Goal: Information Seeking & Learning: Find specific fact

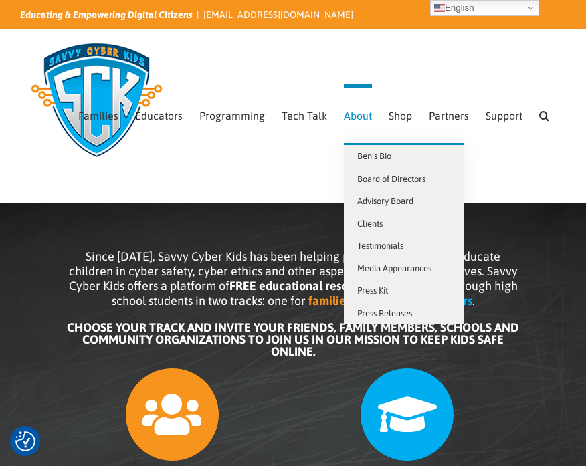
click at [344, 118] on span "About" at bounding box center [358, 115] width 28 height 11
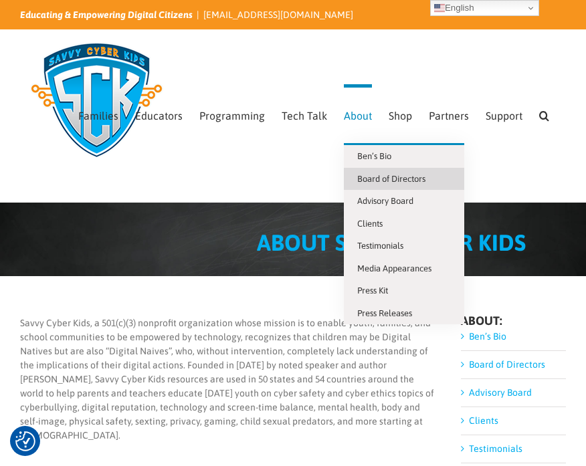
click at [371, 176] on span "Board of Directors" at bounding box center [391, 179] width 68 height 10
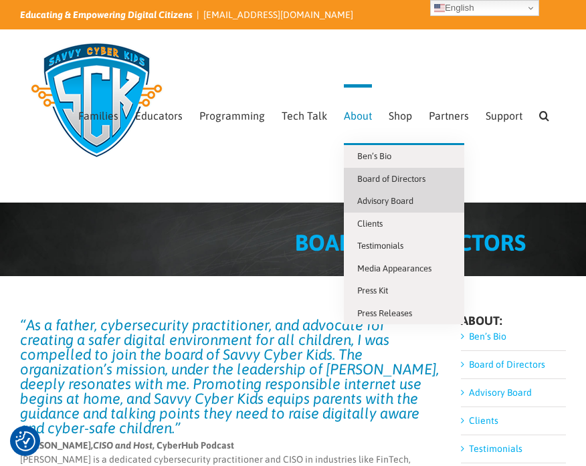
click at [374, 200] on span "Advisory Board" at bounding box center [385, 201] width 56 height 10
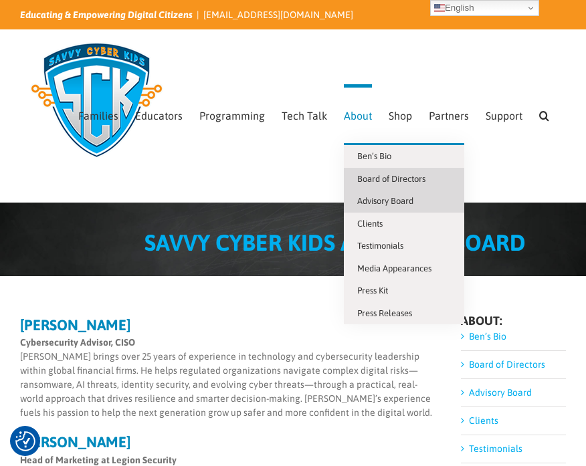
click at [357, 181] on span "Board of Directors" at bounding box center [391, 179] width 68 height 10
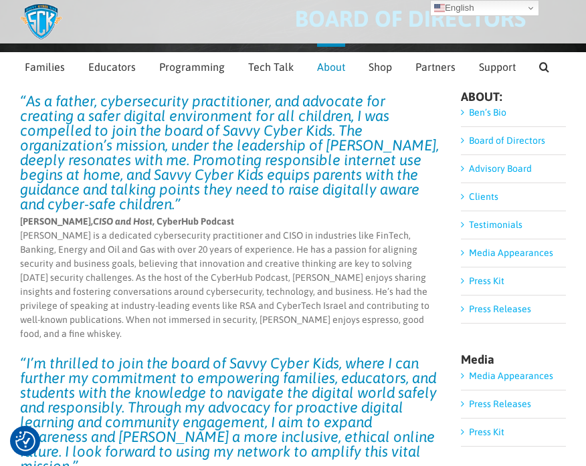
scroll to position [104, 0]
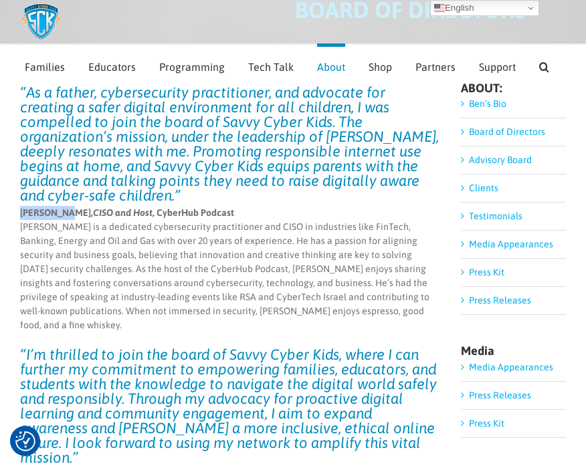
drag, startPoint x: 67, startPoint y: 197, endPoint x: 20, endPoint y: 196, distance: 46.8
click at [20, 207] on strong "[PERSON_NAME], CISO and Host , CyberHub Podcast" at bounding box center [127, 212] width 214 height 11
copy strong "[PERSON_NAME]"
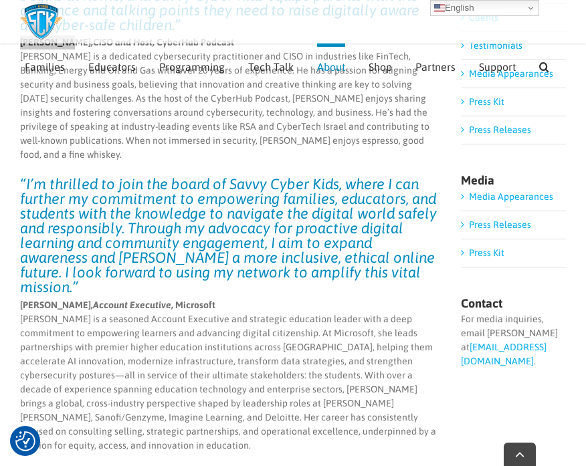
scroll to position [277, 0]
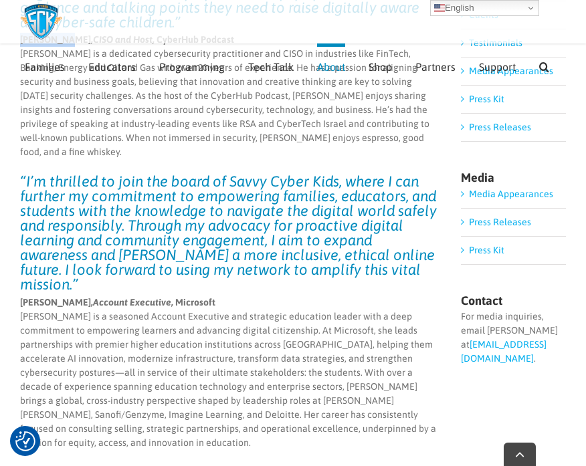
drag, startPoint x: 112, startPoint y: 261, endPoint x: 20, endPoint y: 260, distance: 91.6
click at [20, 297] on strong "[PERSON_NAME], Account Executive , Microsoft" at bounding box center [117, 302] width 195 height 11
copy strong "[PERSON_NAME]"
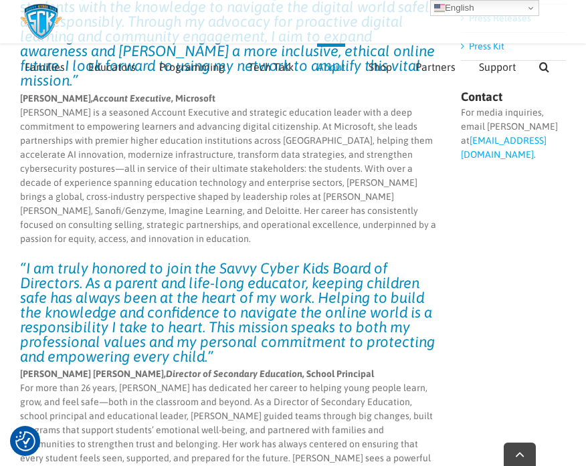
scroll to position [518, 0]
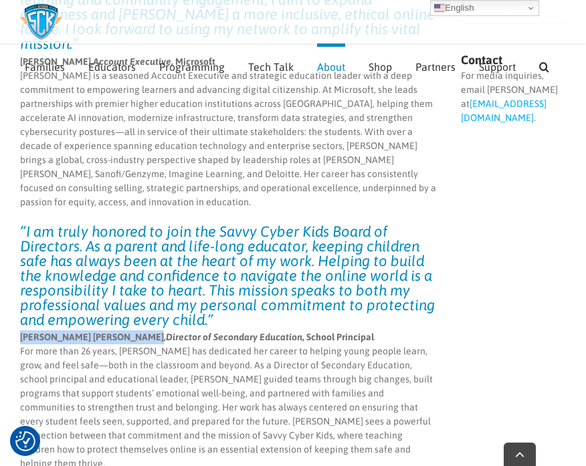
drag, startPoint x: 131, startPoint y: 282, endPoint x: 19, endPoint y: 284, distance: 112.4
copy strong "[PERSON_NAME] [PERSON_NAME]"
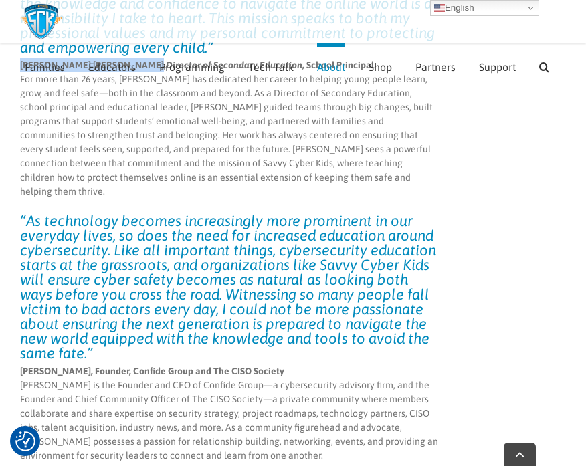
scroll to position [791, 0]
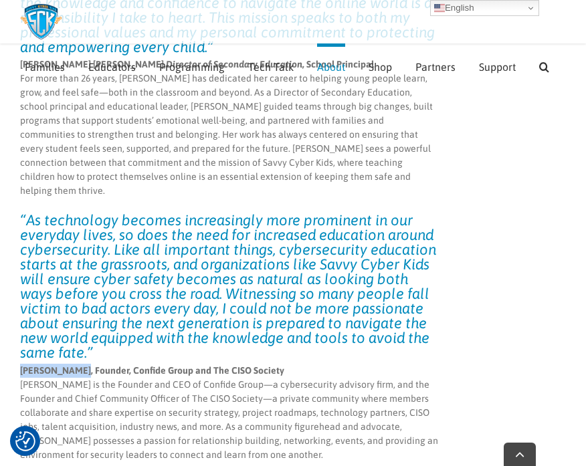
drag, startPoint x: 83, startPoint y: 296, endPoint x: 17, endPoint y: 294, distance: 65.6
copy strong "[PERSON_NAME]"
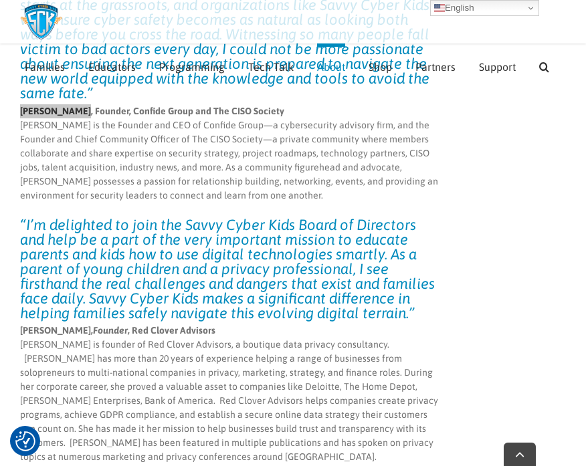
scroll to position [1053, 0]
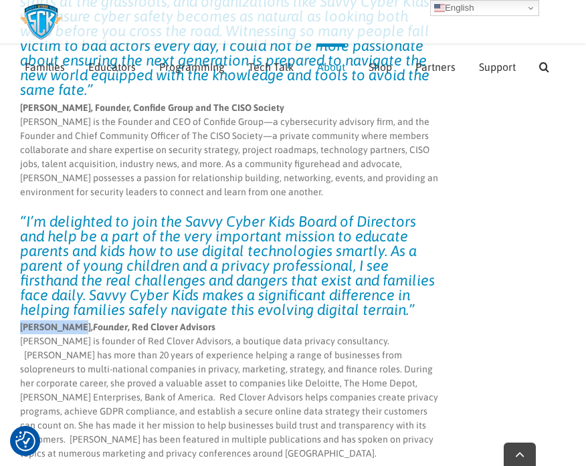
drag, startPoint x: 70, startPoint y: 255, endPoint x: 15, endPoint y: 252, distance: 54.2
copy strong "[PERSON_NAME]"
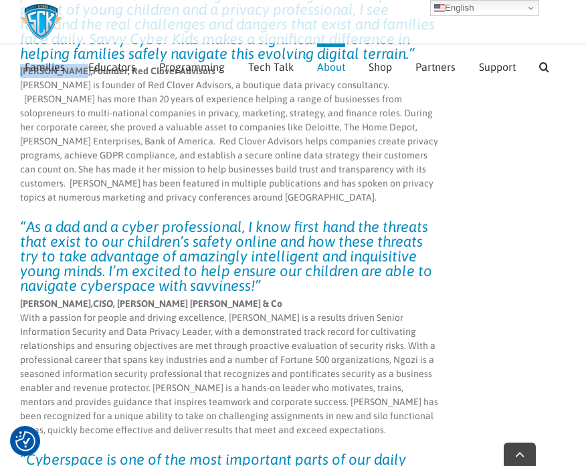
scroll to position [1347, 0]
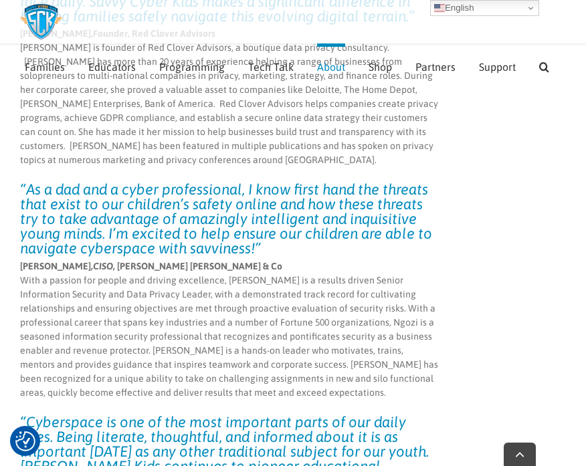
click at [58, 261] on strong "[PERSON_NAME], [PERSON_NAME] , [PERSON_NAME] [PERSON_NAME] & Co" at bounding box center [151, 266] width 262 height 11
drag, startPoint x: 60, startPoint y: 196, endPoint x: 13, endPoint y: 191, distance: 47.7
copy strong "[PERSON_NAME]"
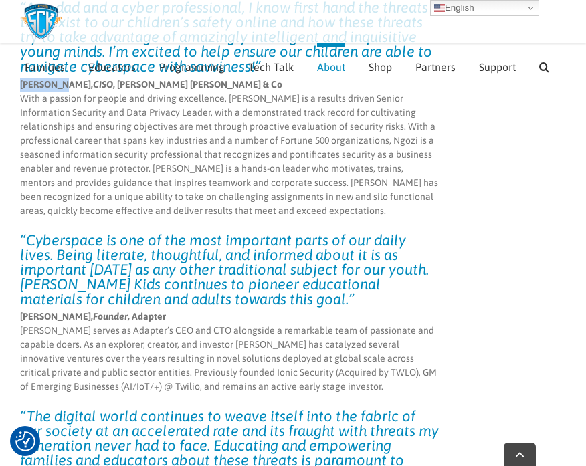
scroll to position [1554, 0]
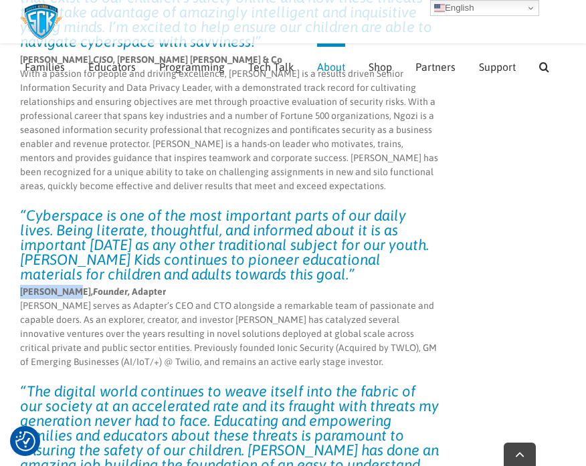
drag, startPoint x: 72, startPoint y: 223, endPoint x: 16, endPoint y: 222, distance: 56.2
copy span "[PERSON_NAME]"
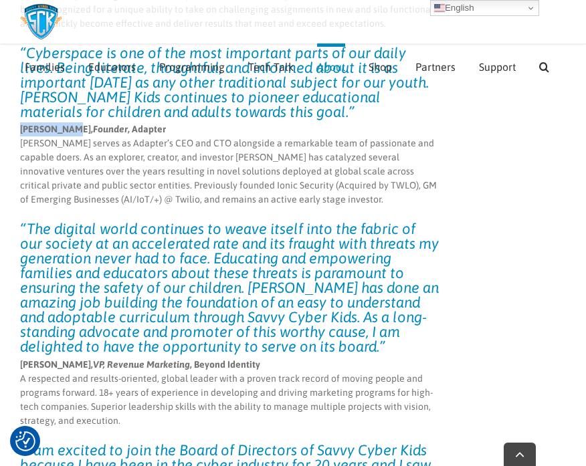
scroll to position [1730, 0]
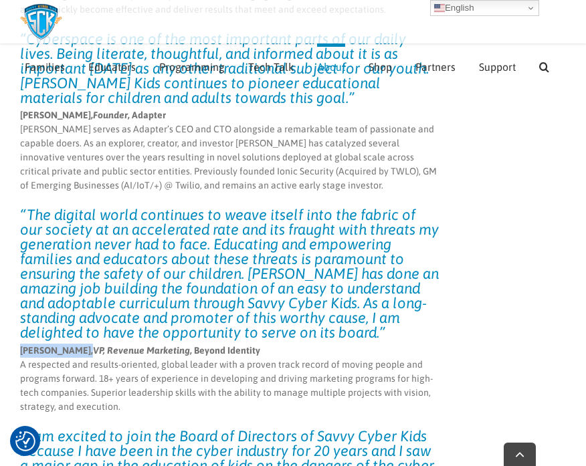
drag, startPoint x: 89, startPoint y: 278, endPoint x: 12, endPoint y: 270, distance: 77.3
copy span "[PERSON_NAME]"
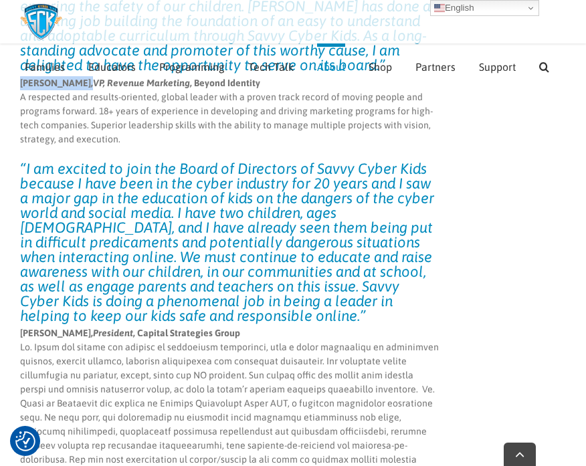
scroll to position [2004, 0]
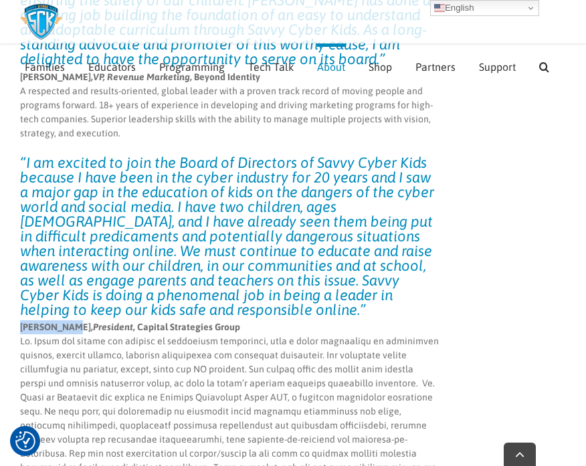
drag, startPoint x: 75, startPoint y: 257, endPoint x: 14, endPoint y: 255, distance: 60.9
copy strong "[PERSON_NAME]"
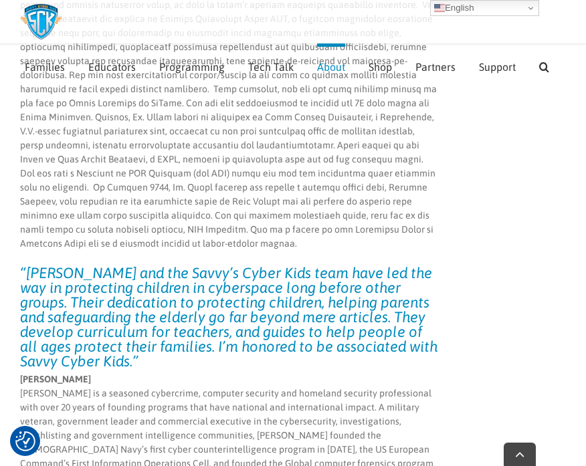
scroll to position [2411, 0]
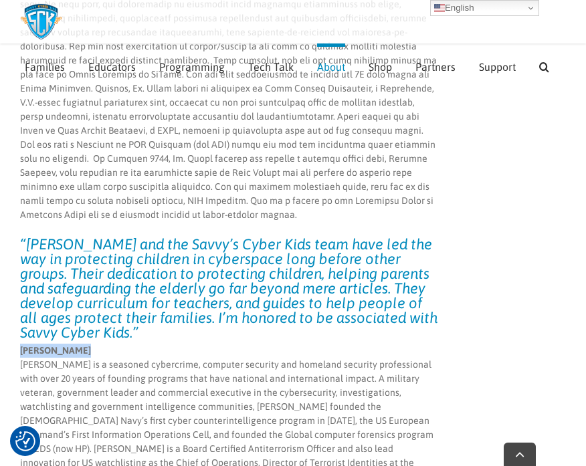
drag, startPoint x: 80, startPoint y: 266, endPoint x: 21, endPoint y: 266, distance: 58.9
click at [21, 344] on p "[PERSON_NAME] [PERSON_NAME] is a seasoned cybercrime, computer security and hom…" at bounding box center [229, 421] width 419 height 154
copy strong "[PERSON_NAME]"
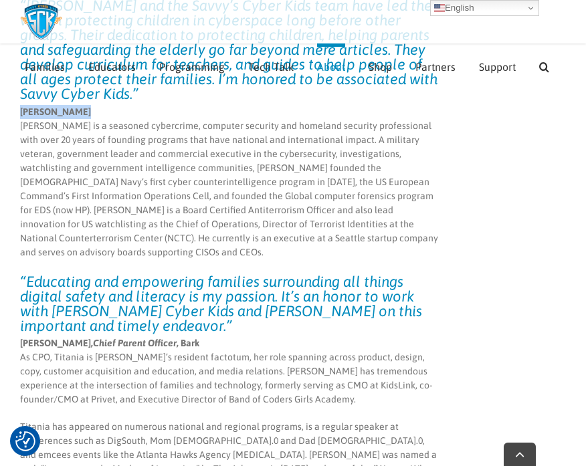
scroll to position [2654, 0]
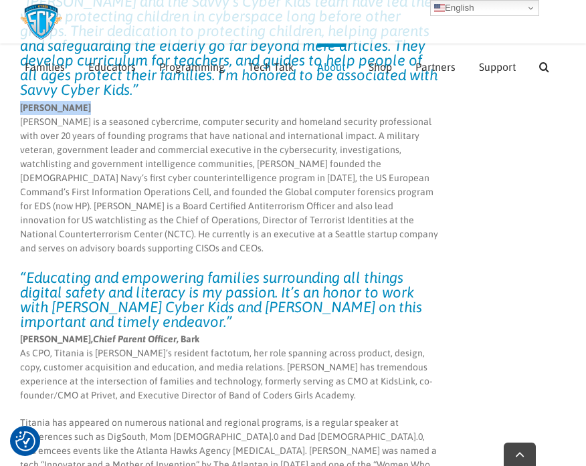
drag, startPoint x: 80, startPoint y: 239, endPoint x: 23, endPoint y: 239, distance: 57.5
click at [23, 334] on strong "[PERSON_NAME]," at bounding box center [56, 339] width 73 height 11
drag, startPoint x: 79, startPoint y: 241, endPoint x: 18, endPoint y: 239, distance: 60.9
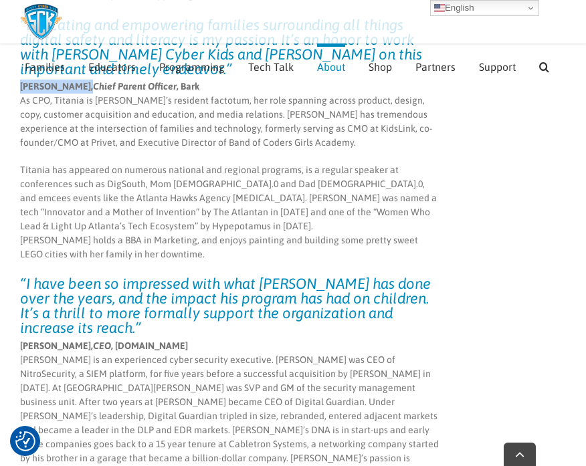
scroll to position [2915, 0]
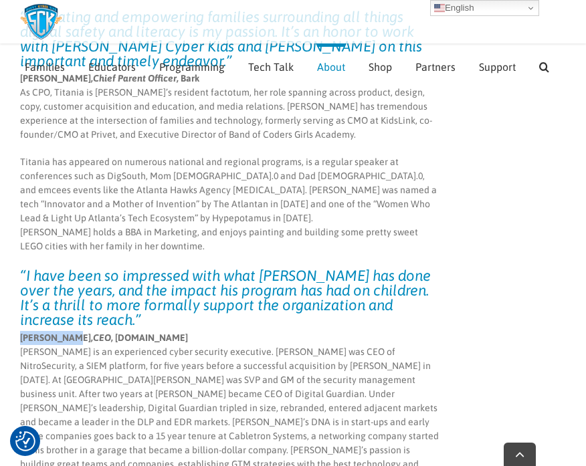
drag, startPoint x: 66, startPoint y: 239, endPoint x: 15, endPoint y: 239, distance: 50.8
click at [15, 239] on div "“As a father, cybersecurity practitioner, and advocate for creating a safer dig…" at bounding box center [293, 393] width 586 height 6322
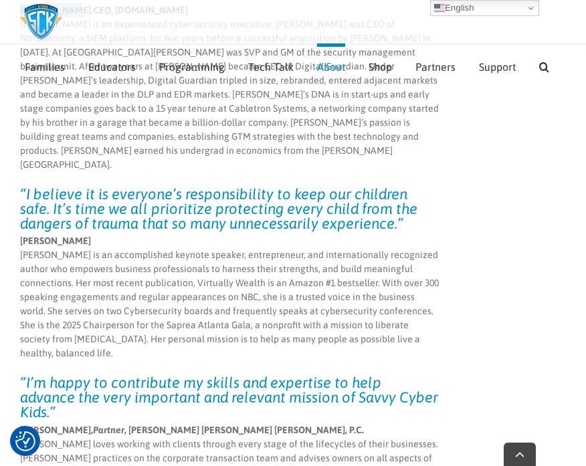
scroll to position [3268, 0]
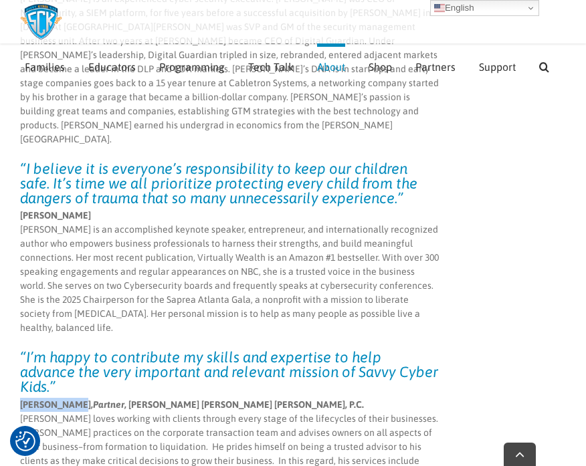
drag, startPoint x: 70, startPoint y: 249, endPoint x: 19, endPoint y: 247, distance: 50.2
click at [19, 247] on div "“As a father, cybersecurity practitioner, and advocate for creating a safer dig…" at bounding box center [293, 40] width 586 height 6322
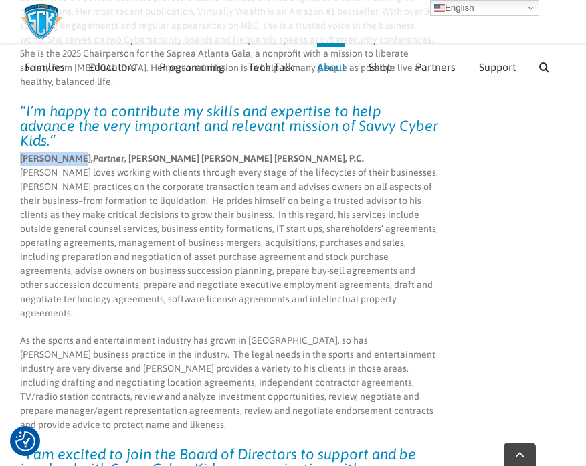
scroll to position [3516, 0]
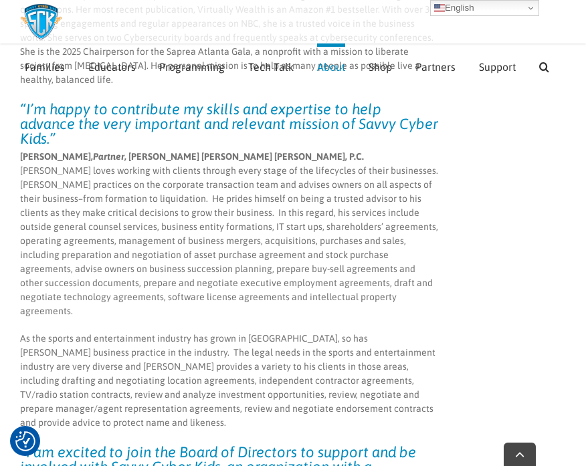
drag, startPoint x: 69, startPoint y: 330, endPoint x: 19, endPoint y: 330, distance: 50.2
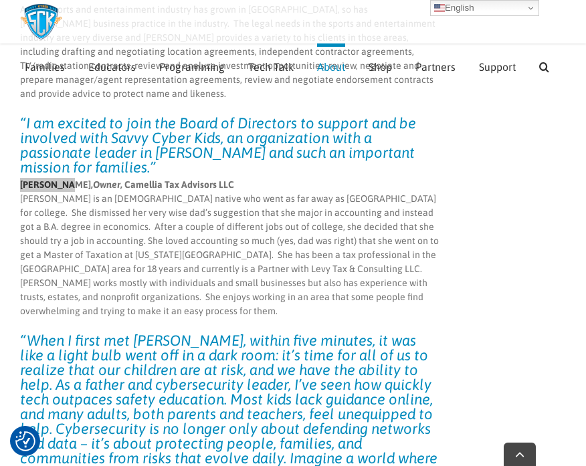
scroll to position [3851, 0]
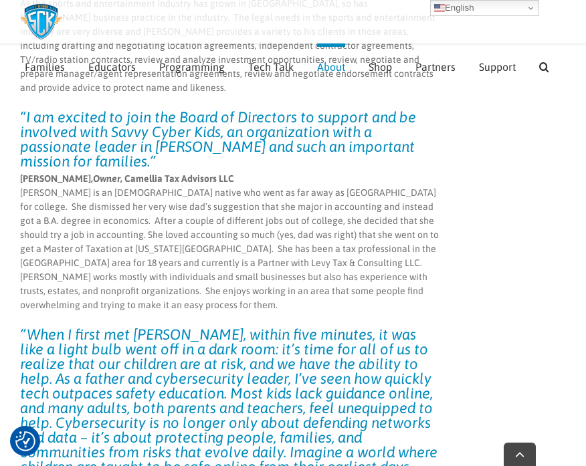
drag, startPoint x: 61, startPoint y: 358, endPoint x: 20, endPoint y: 358, distance: 40.8
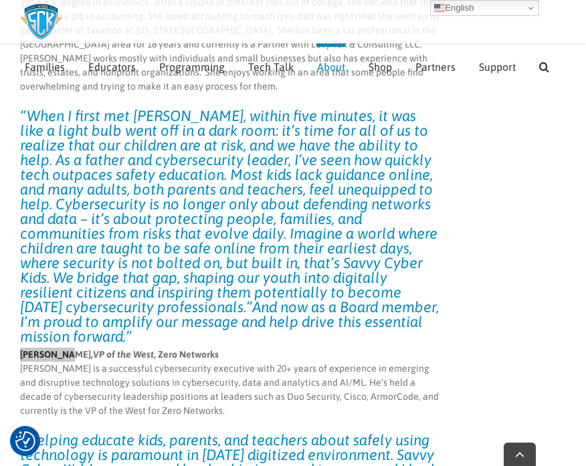
scroll to position [4095, 0]
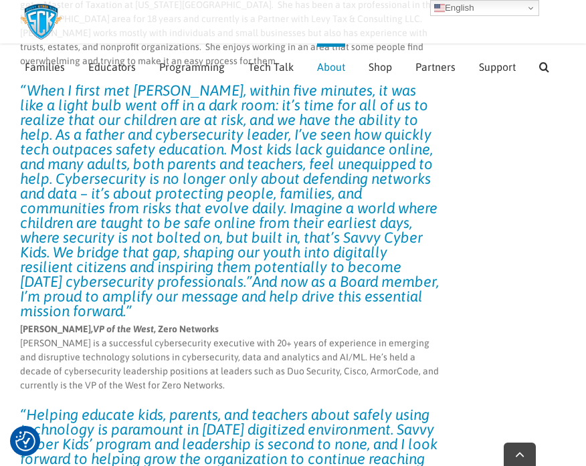
drag, startPoint x: 66, startPoint y: 277, endPoint x: 22, endPoint y: 272, distance: 44.5
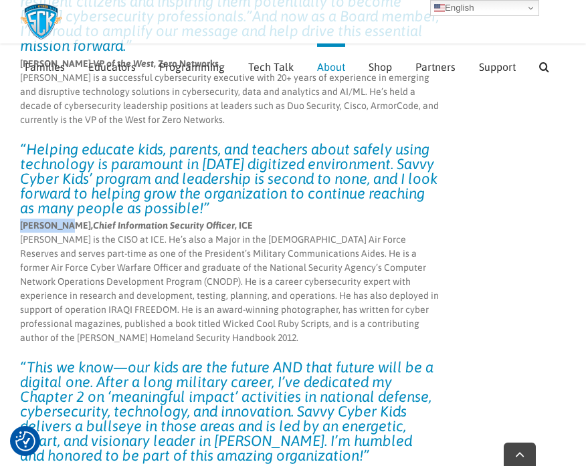
scroll to position [4372, 0]
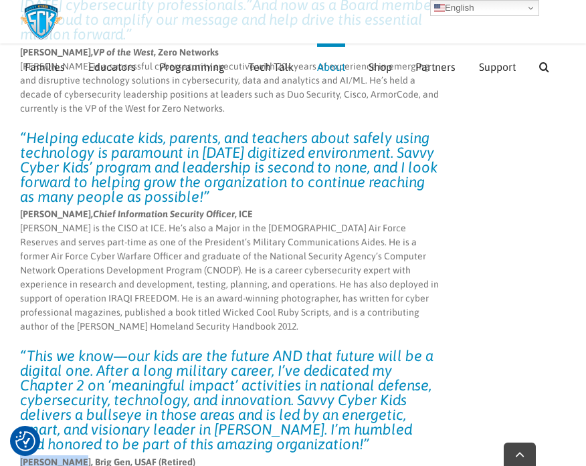
drag, startPoint x: 81, startPoint y: 251, endPoint x: 21, endPoint y: 249, distance: 59.6
click at [21, 457] on strong "[PERSON_NAME], Brig Gen, USAF (Retired)" at bounding box center [107, 462] width 175 height 11
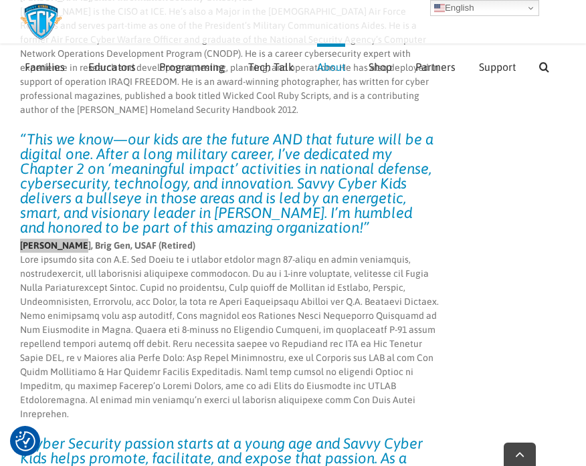
scroll to position [4593, 0]
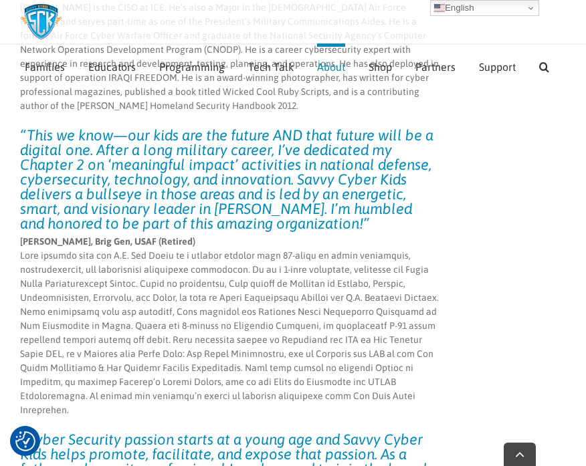
drag, startPoint x: 102, startPoint y: 318, endPoint x: 9, endPoint y: 318, distance: 93.0
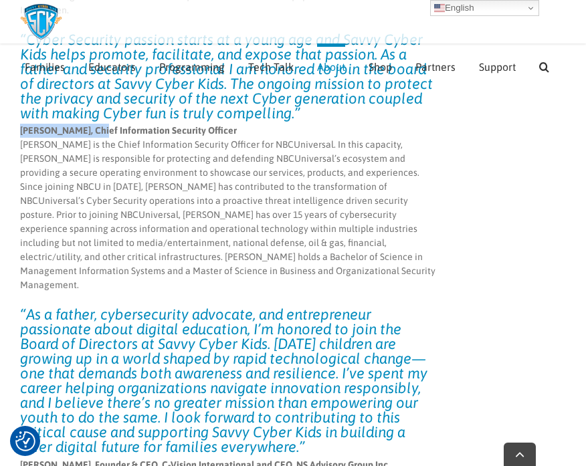
scroll to position [5001, 0]
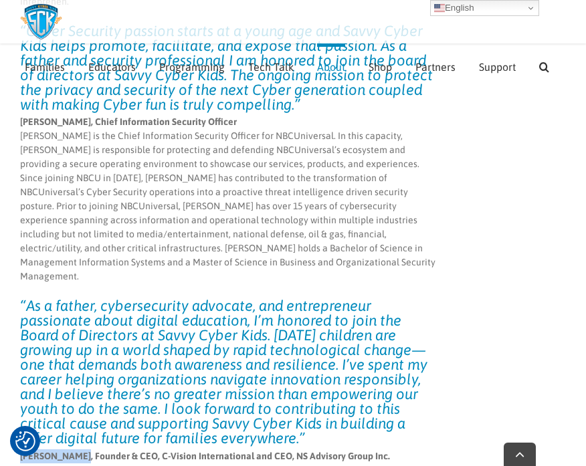
drag, startPoint x: 78, startPoint y: 215, endPoint x: 21, endPoint y: 216, distance: 56.9
click at [21, 451] on strong "[PERSON_NAME], Founder & CEO, C-Vision International and CEO, NS Advisory Group…" at bounding box center [205, 456] width 370 height 11
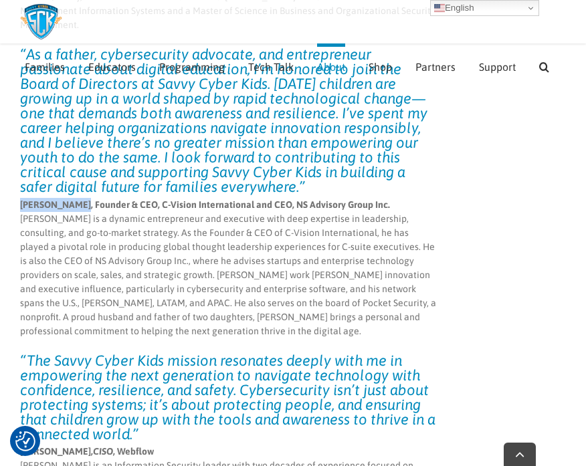
scroll to position [5273, 0]
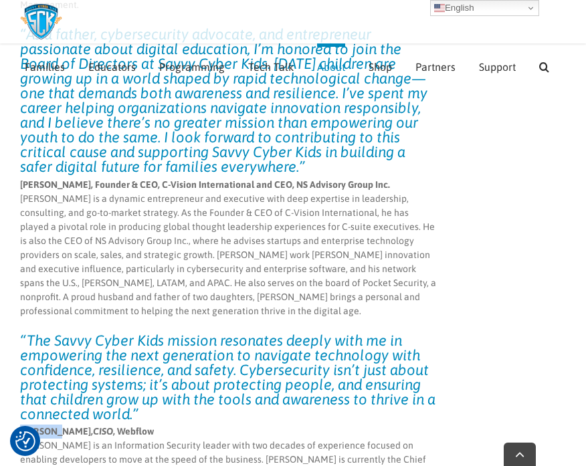
drag, startPoint x: 58, startPoint y: 191, endPoint x: 9, endPoint y: 189, distance: 48.9
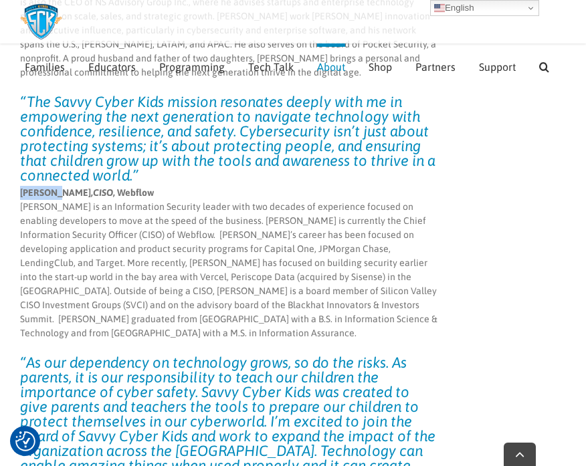
scroll to position [5556, 0]
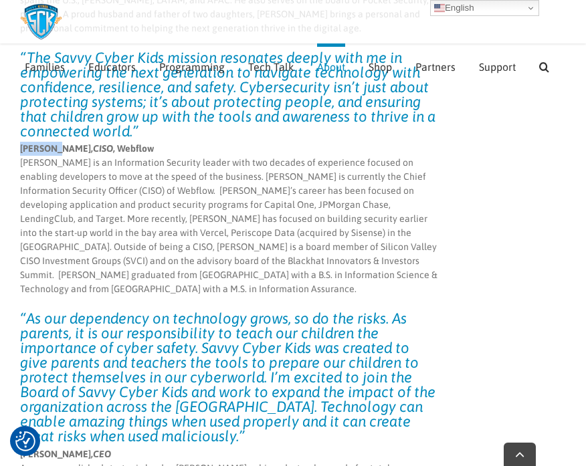
drag, startPoint x: 86, startPoint y: 198, endPoint x: 21, endPoint y: 199, distance: 65.6
click at [21, 449] on strong "[PERSON_NAME]," at bounding box center [56, 454] width 73 height 11
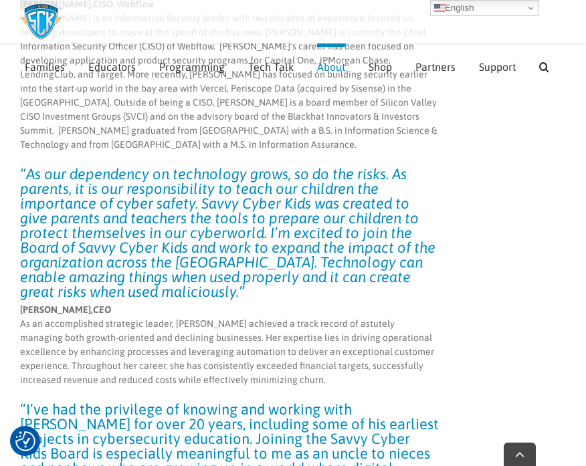
scroll to position [5761, 0]
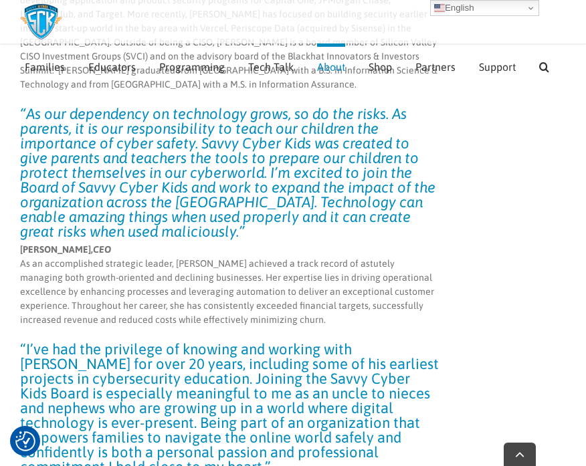
drag, startPoint x: 88, startPoint y: 229, endPoint x: 21, endPoint y: 224, distance: 67.8
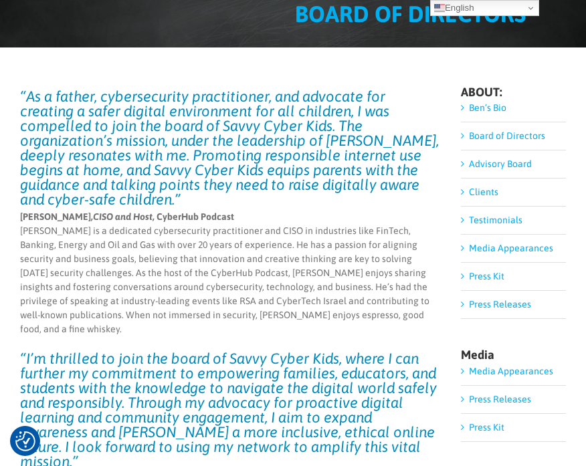
scroll to position [0, 0]
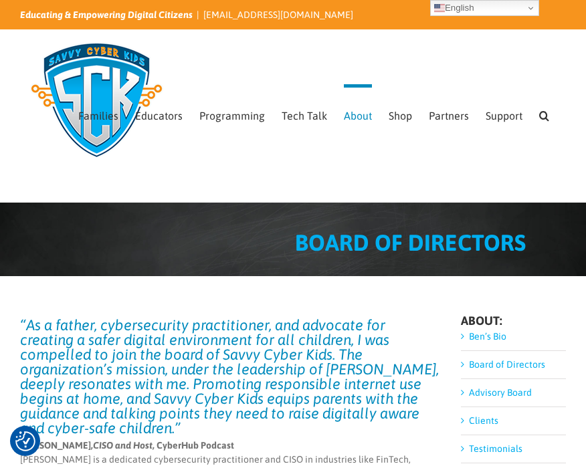
click at [476, 391] on link "Advisory Board" at bounding box center [500, 392] width 63 height 11
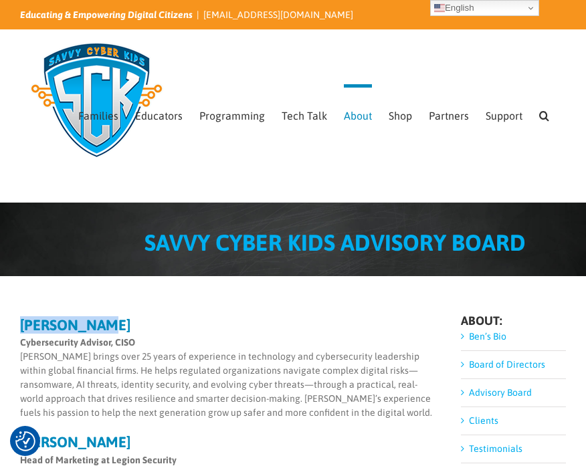
drag, startPoint x: 106, startPoint y: 323, endPoint x: 21, endPoint y: 320, distance: 85.0
click at [21, 320] on h3 "[PERSON_NAME]" at bounding box center [229, 325] width 419 height 15
copy strong "[PERSON_NAME]"
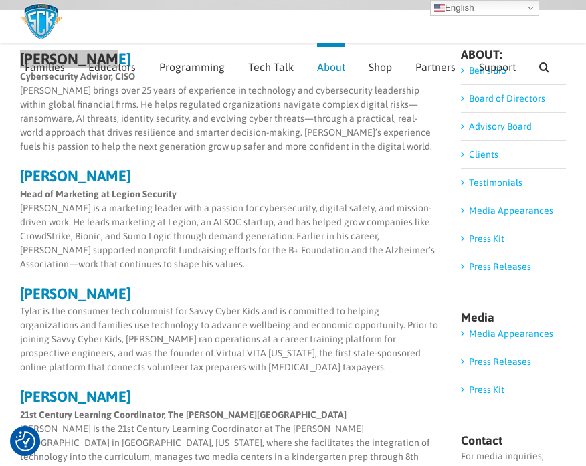
scroll to position [136, 0]
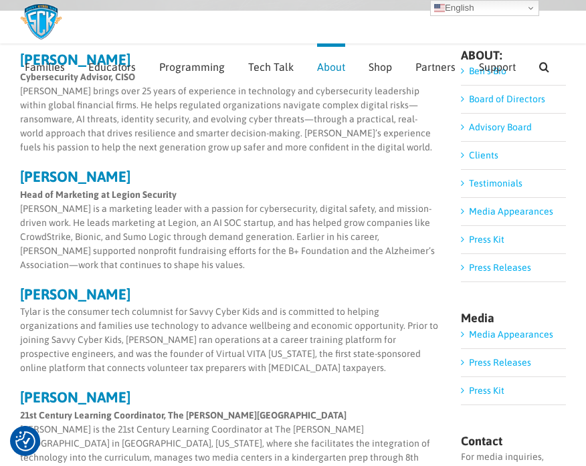
click at [29, 174] on strong "Liam Barnes" at bounding box center [75, 176] width 110 height 17
copy strong "Liam Barnes"
click at [97, 294] on h3 "Tylar Bloch" at bounding box center [229, 294] width 419 height 15
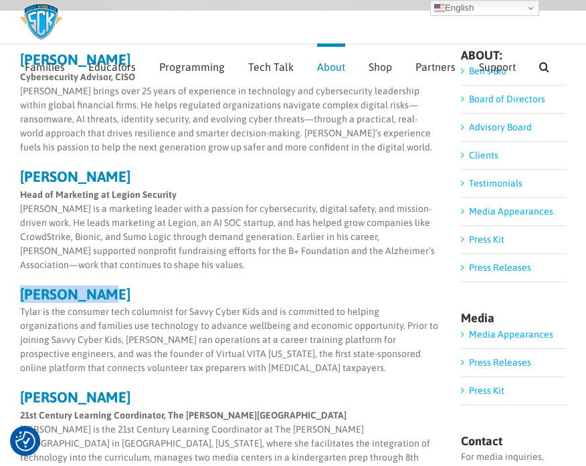
drag, startPoint x: 97, startPoint y: 294, endPoint x: 21, endPoint y: 295, distance: 75.6
click at [21, 295] on h3 "Tylar Bloch" at bounding box center [229, 294] width 419 height 15
copy strong "Tylar Bloch"
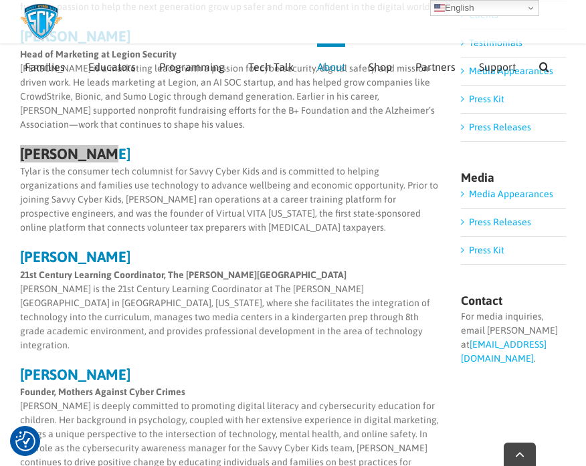
scroll to position [326, 0]
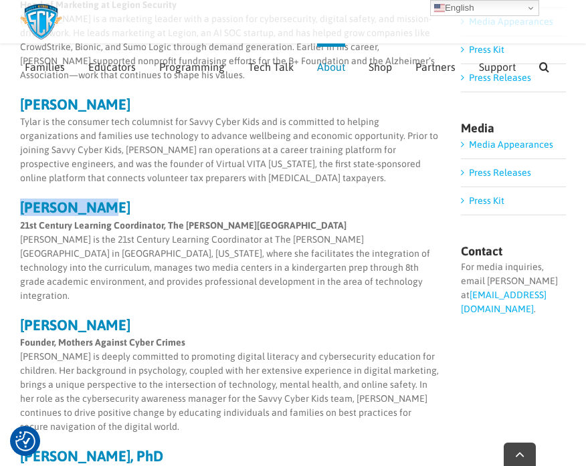
drag, startPoint x: 100, startPoint y: 208, endPoint x: 19, endPoint y: 209, distance: 81.6
click at [19, 209] on div "Mark Aklian Cybersecurity Advisor, CISO Mark brings over 25 years of experience…" at bounding box center [293, 320] width 586 height 999
copy strong "Stacy Brown"
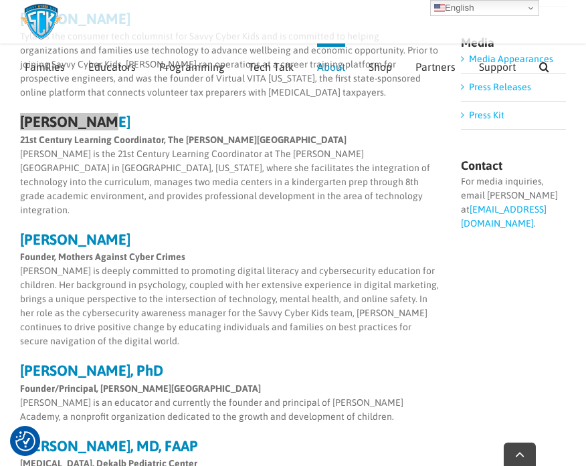
scroll to position [463, 0]
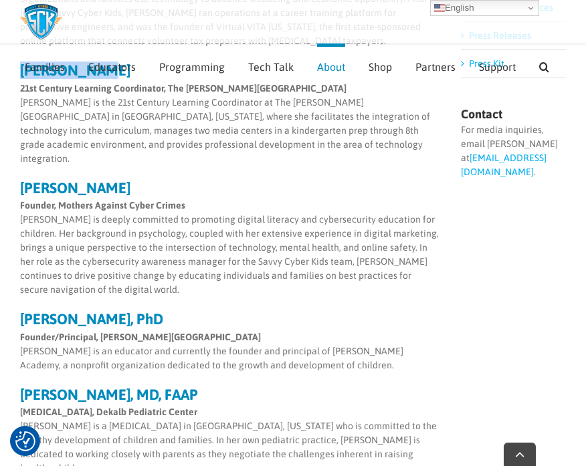
click at [112, 310] on strong "Kristen Hess, PhD" at bounding box center [91, 318] width 143 height 17
click at [142, 312] on h3 "Kristen Hess, PhD" at bounding box center [229, 319] width 419 height 15
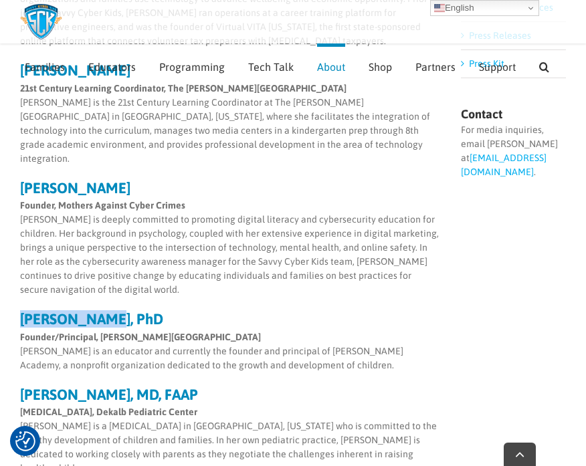
drag, startPoint x: 98, startPoint y: 304, endPoint x: 19, endPoint y: 302, distance: 78.9
click at [20, 310] on strong "Kristen Hess, PhD" at bounding box center [91, 318] width 143 height 17
copy strong "Kristen Hess"
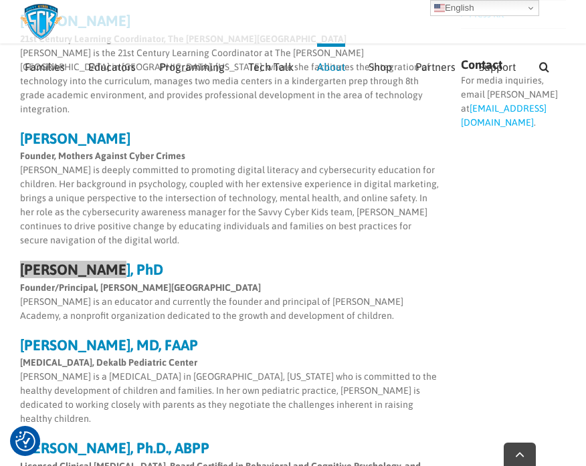
scroll to position [528, 0]
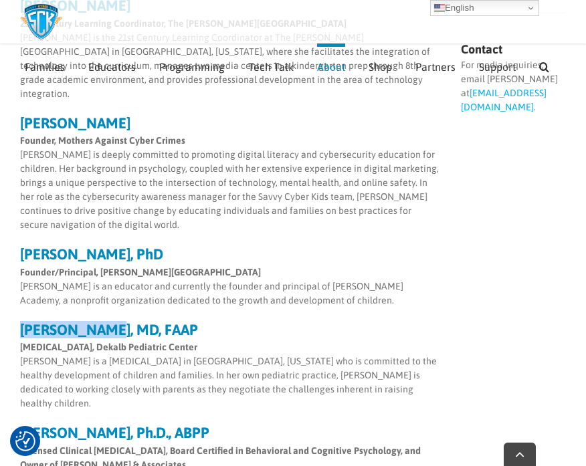
drag, startPoint x: 108, startPoint y: 316, endPoint x: 17, endPoint y: 314, distance: 91.6
click at [17, 314] on div "Mark Aklian Cybersecurity Advisor, CISO Mark brings over 25 years of experience…" at bounding box center [293, 118] width 586 height 999
copy strong "Peggy Marcus"
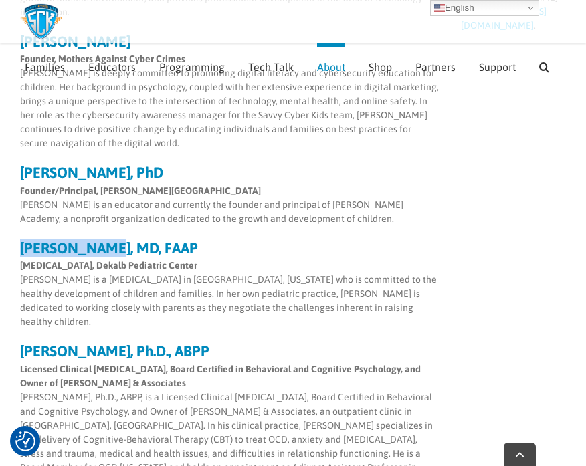
scroll to position [621, 0]
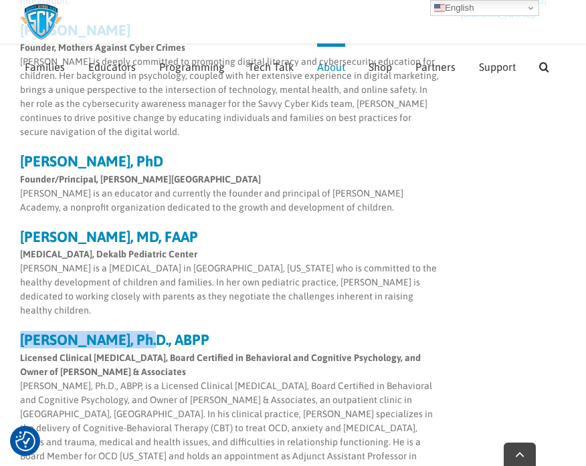
drag, startPoint x: 129, startPoint y: 313, endPoint x: 20, endPoint y: 314, distance: 109.0
click at [20, 331] on strong "Josh S. Spitalnick, Ph.D., ABPP" at bounding box center [114, 339] width 189 height 17
copy strong "Josh S. Spitalnick"
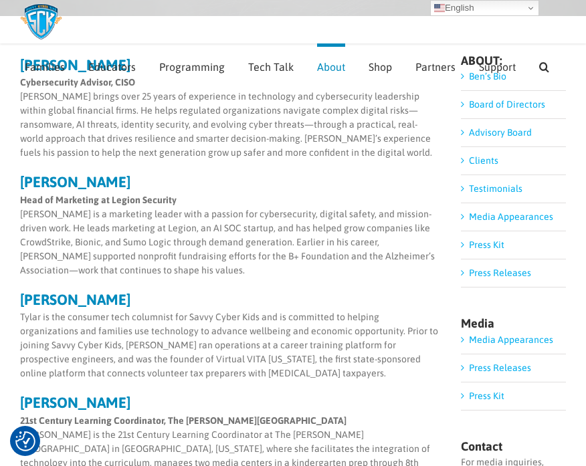
scroll to position [129, 0]
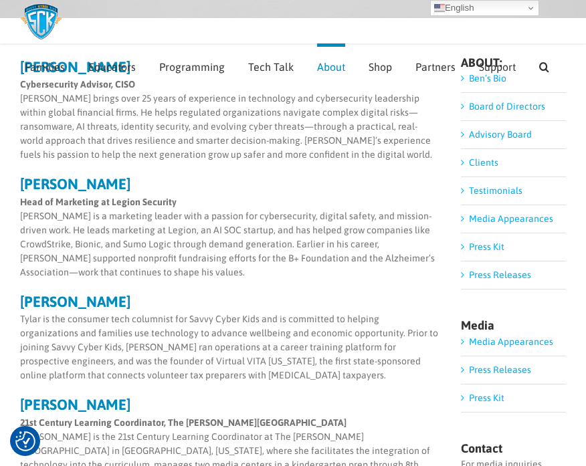
click at [22, 299] on strong "Tylar Bloch" at bounding box center [75, 301] width 110 height 17
drag, startPoint x: 22, startPoint y: 299, endPoint x: 91, endPoint y: 296, distance: 68.9
click at [91, 296] on strong "Tylar Bloch" at bounding box center [75, 301] width 110 height 17
copy strong "Tylar Bloch"
